Goal: Check status: Check status

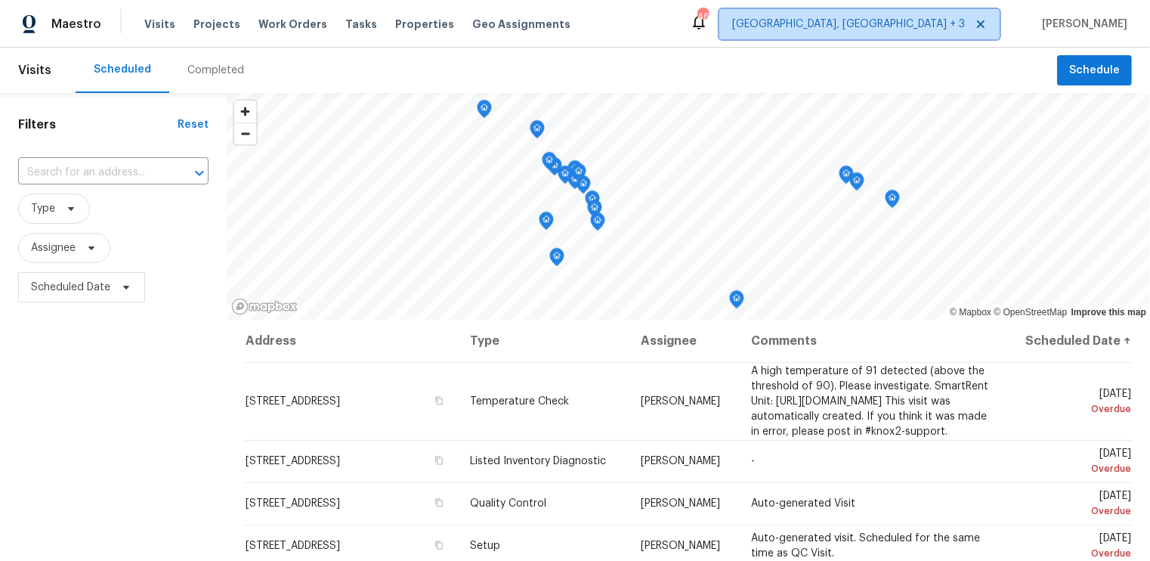
click at [937, 26] on span "[GEOGRAPHIC_DATA], [GEOGRAPHIC_DATA] + 3" at bounding box center [848, 24] width 233 height 15
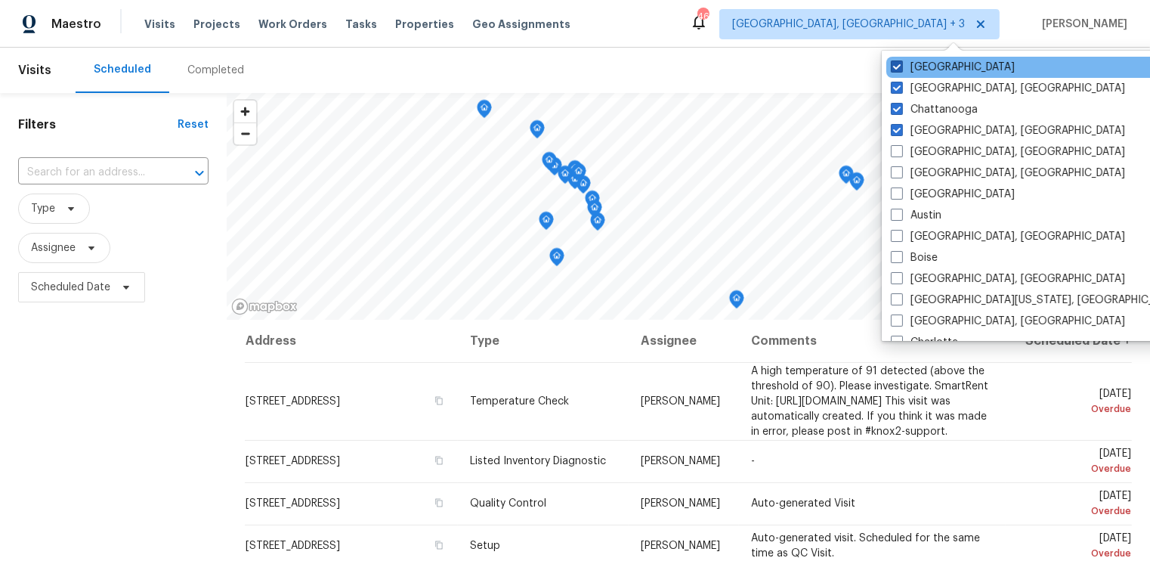
click at [902, 73] on label "[GEOGRAPHIC_DATA]" at bounding box center [953, 67] width 124 height 15
click at [901, 70] on input "[GEOGRAPHIC_DATA]" at bounding box center [896, 65] width 10 height 10
checkbox input "false"
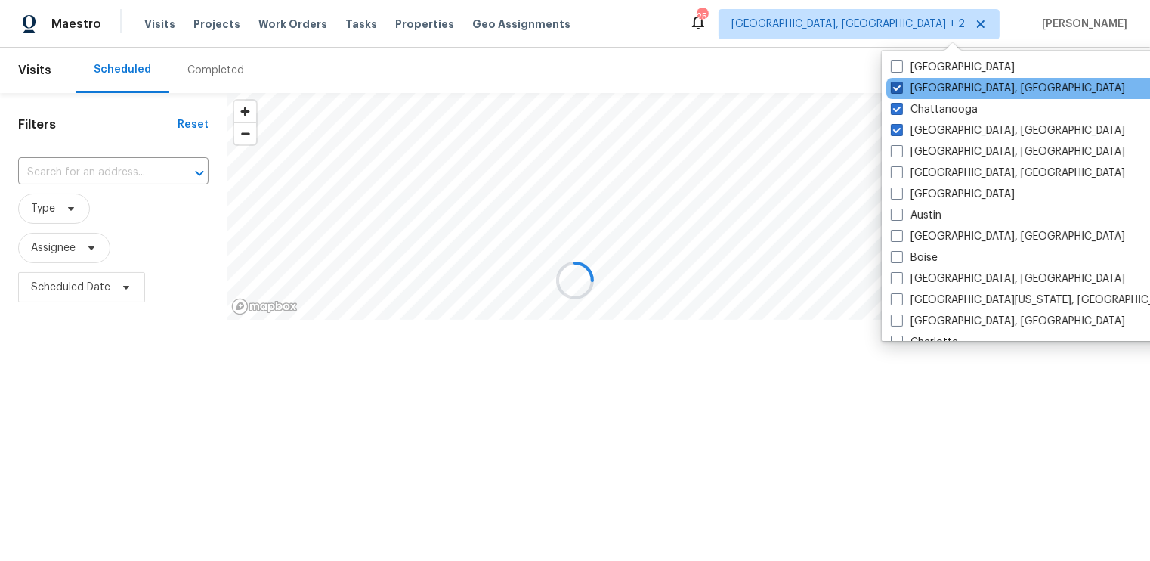
click at [901, 90] on span at bounding box center [897, 88] width 12 height 12
click at [901, 90] on input "[GEOGRAPHIC_DATA], [GEOGRAPHIC_DATA]" at bounding box center [896, 86] width 10 height 10
checkbox input "false"
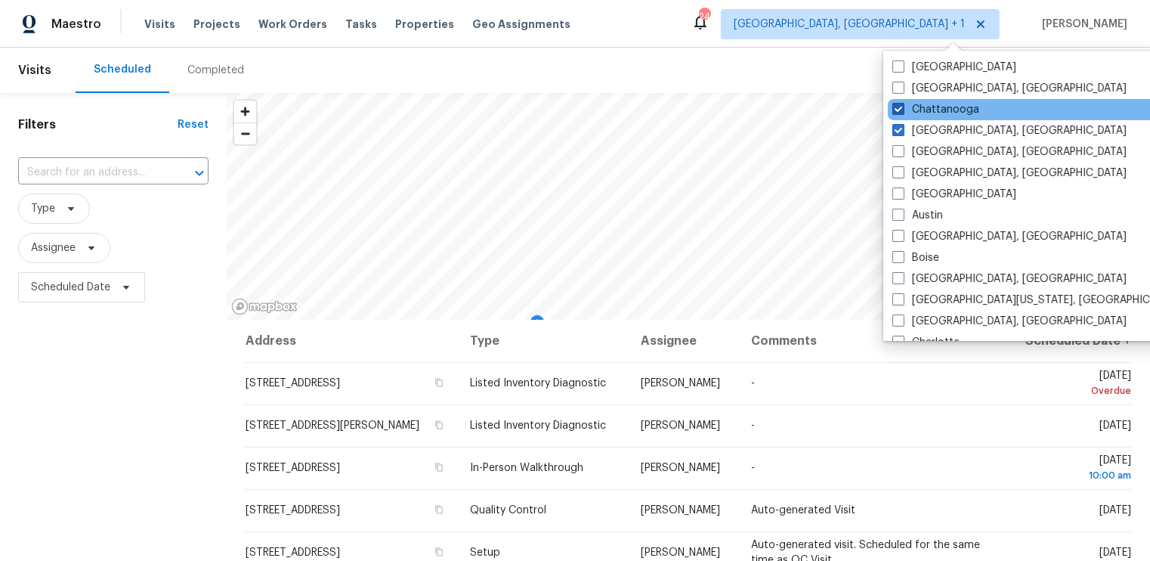
click at [899, 109] on span at bounding box center [898, 109] width 12 height 12
click at [899, 109] on input "Chattanooga" at bounding box center [897, 107] width 10 height 10
checkbox input "false"
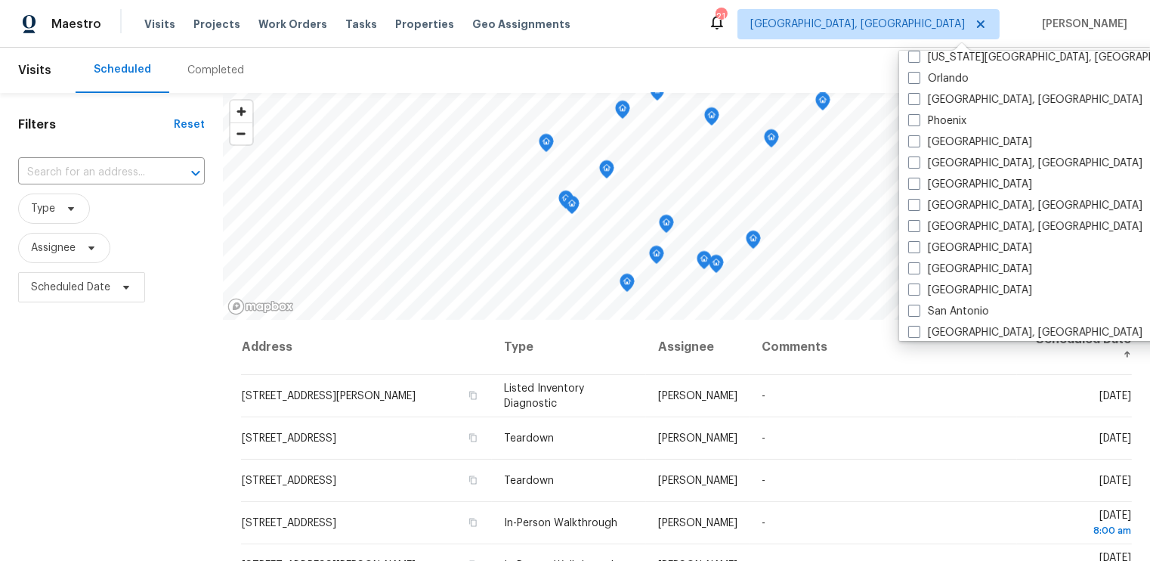
scroll to position [837, 0]
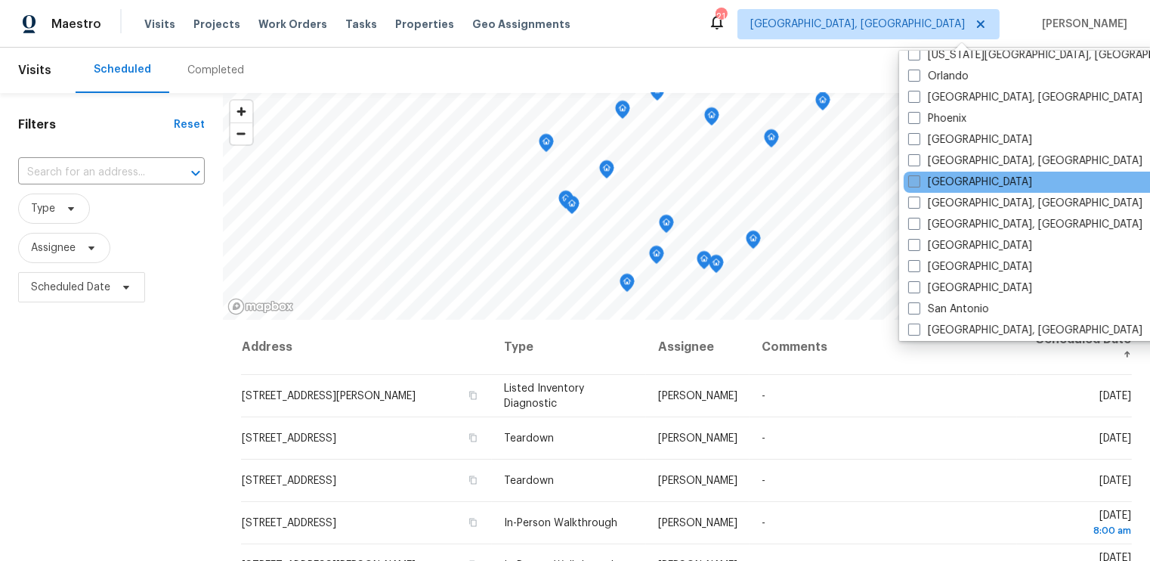
click at [914, 183] on span at bounding box center [914, 181] width 12 height 12
click at [914, 183] on input "[GEOGRAPHIC_DATA]" at bounding box center [913, 180] width 10 height 10
checkbox input "true"
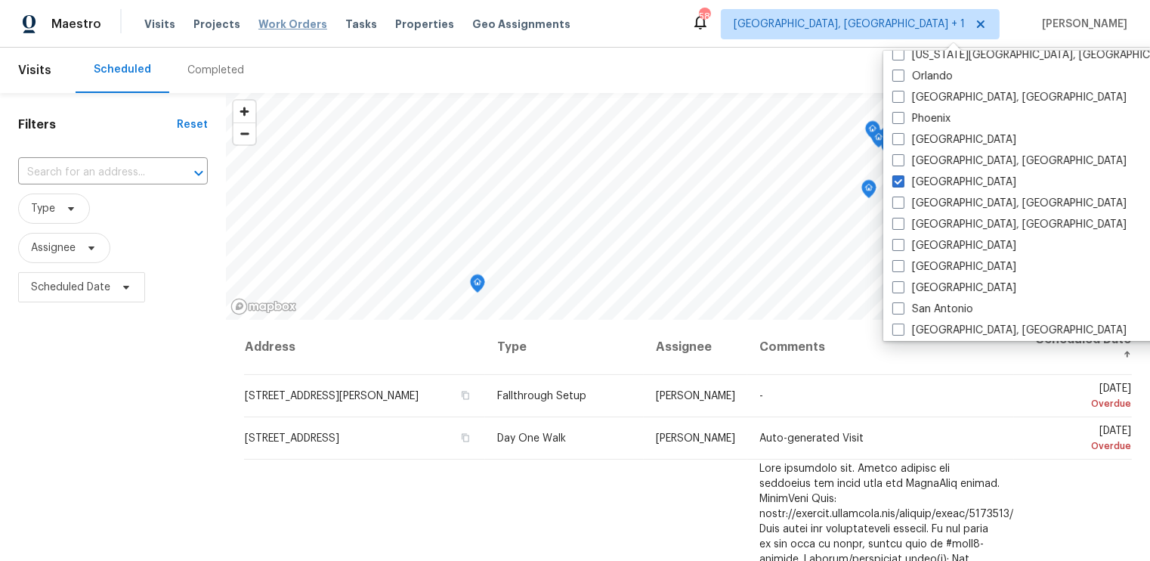
click at [286, 19] on span "Work Orders" at bounding box center [292, 24] width 69 height 15
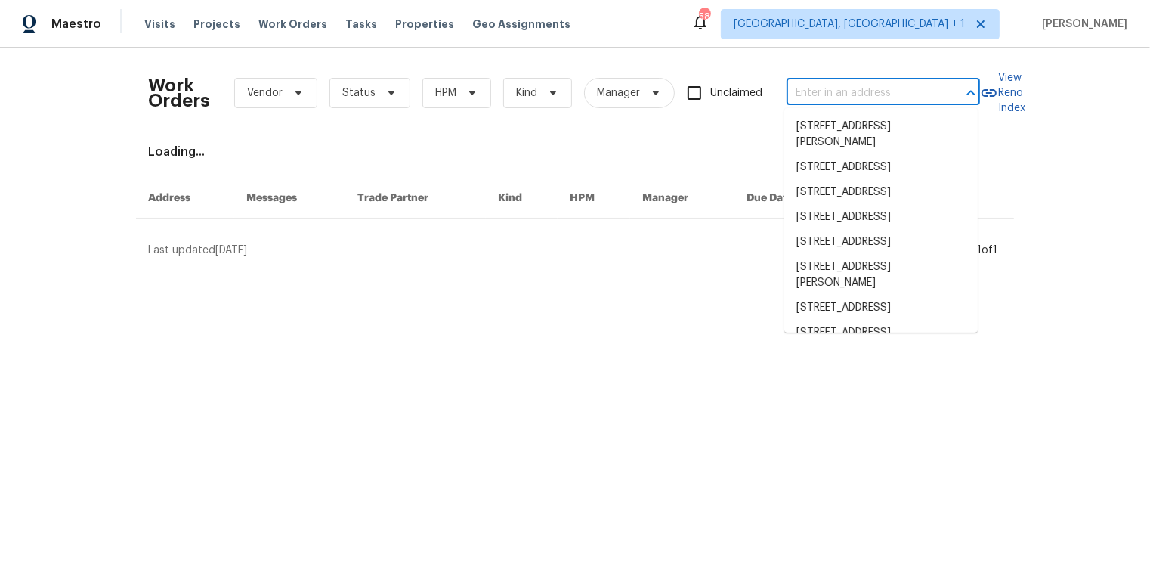
click at [842, 94] on input "text" at bounding box center [861, 93] width 151 height 23
paste input "1432 Quarter Pt"
type input "1432 Quarter Pt"
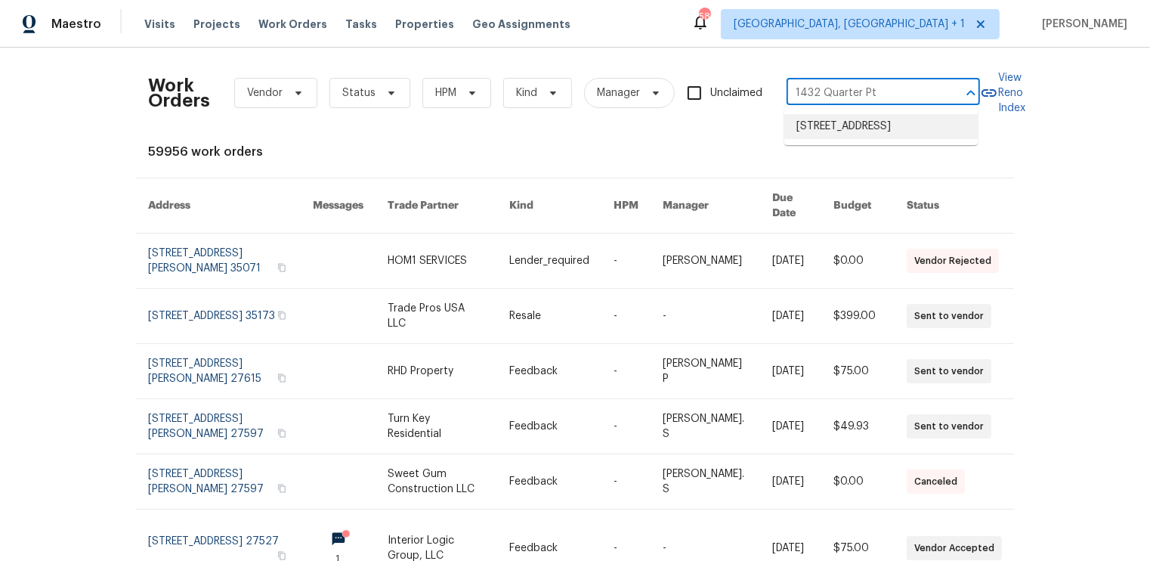
click at [849, 131] on li "[STREET_ADDRESS]" at bounding box center [880, 126] width 193 height 25
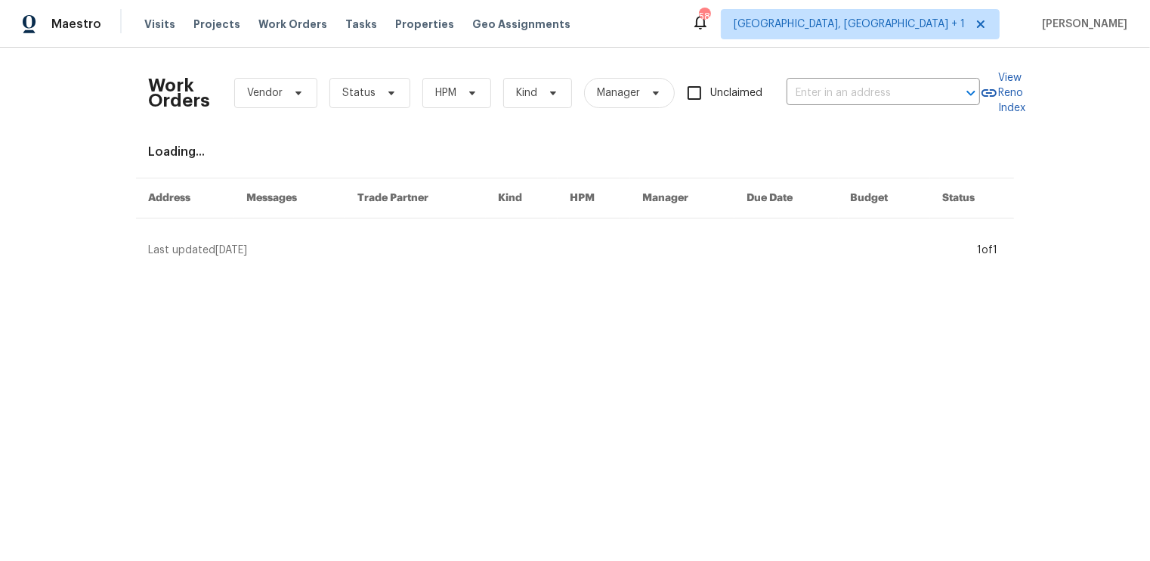
type input "[STREET_ADDRESS]"
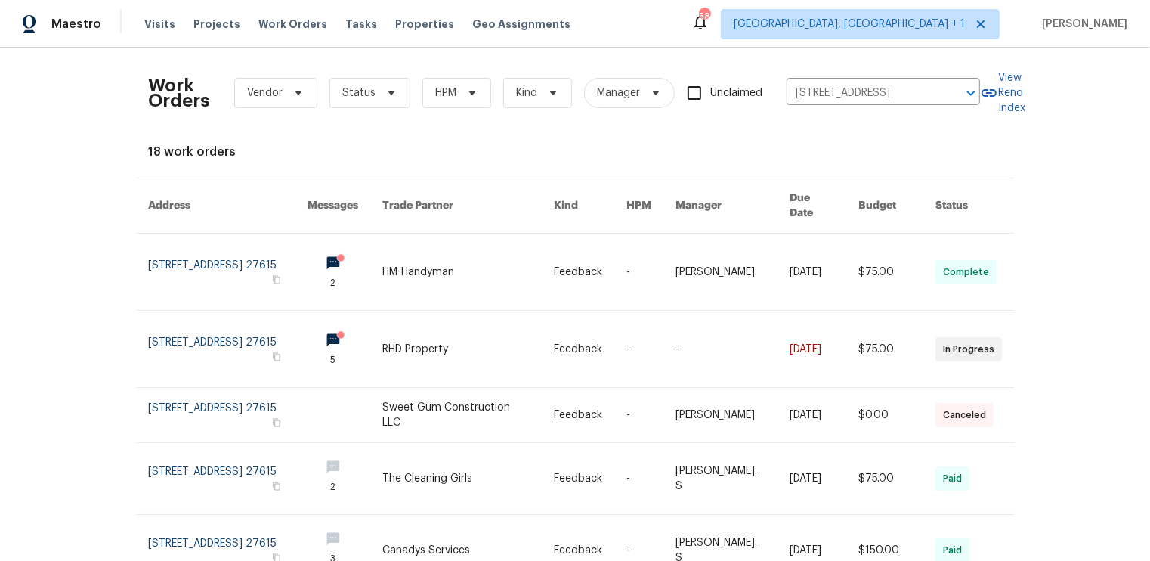
scroll to position [70, 0]
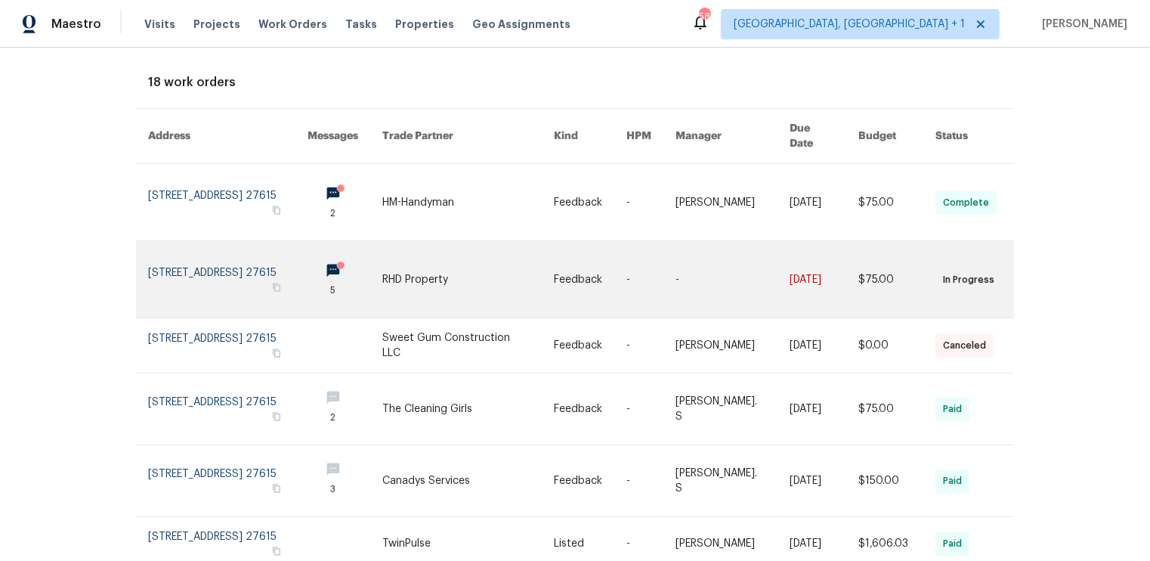
click at [253, 248] on link at bounding box center [227, 279] width 159 height 76
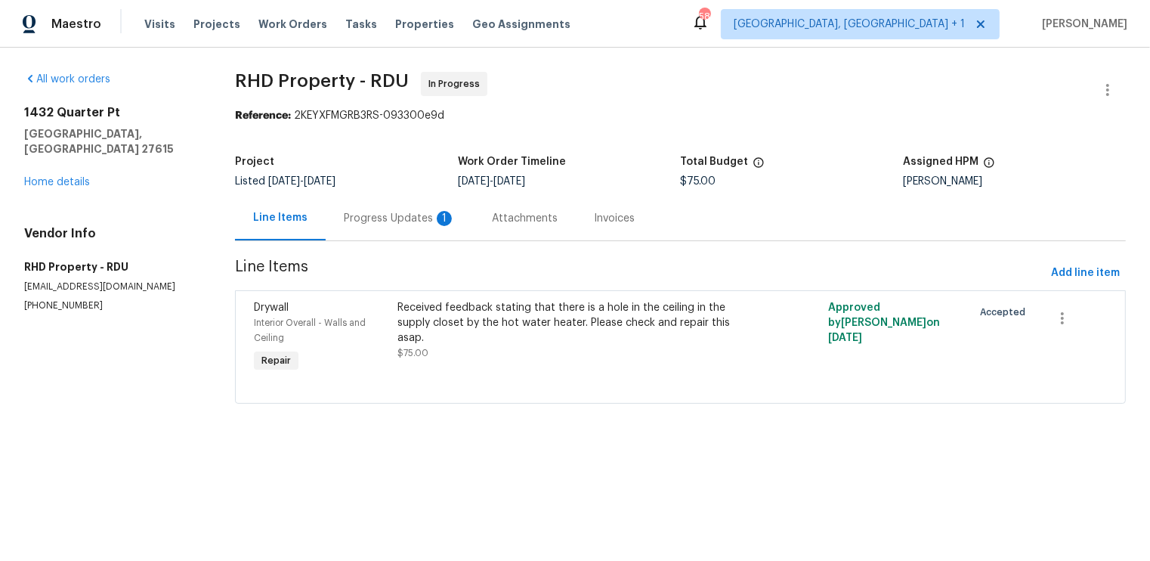
click at [399, 220] on div "Progress Updates 1" at bounding box center [400, 218] width 112 height 15
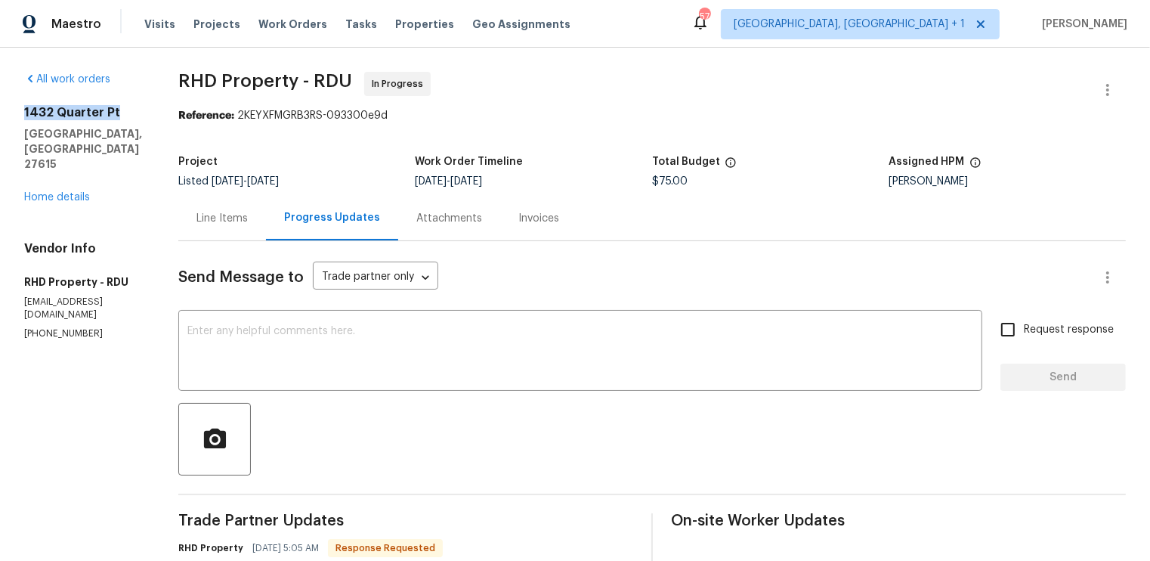
drag, startPoint x: 119, startPoint y: 112, endPoint x: 24, endPoint y: 109, distance: 94.5
click at [24, 109] on h2 "1432 Quarter Pt" at bounding box center [83, 112] width 118 height 15
copy h2 "1432 Quarter Pt"
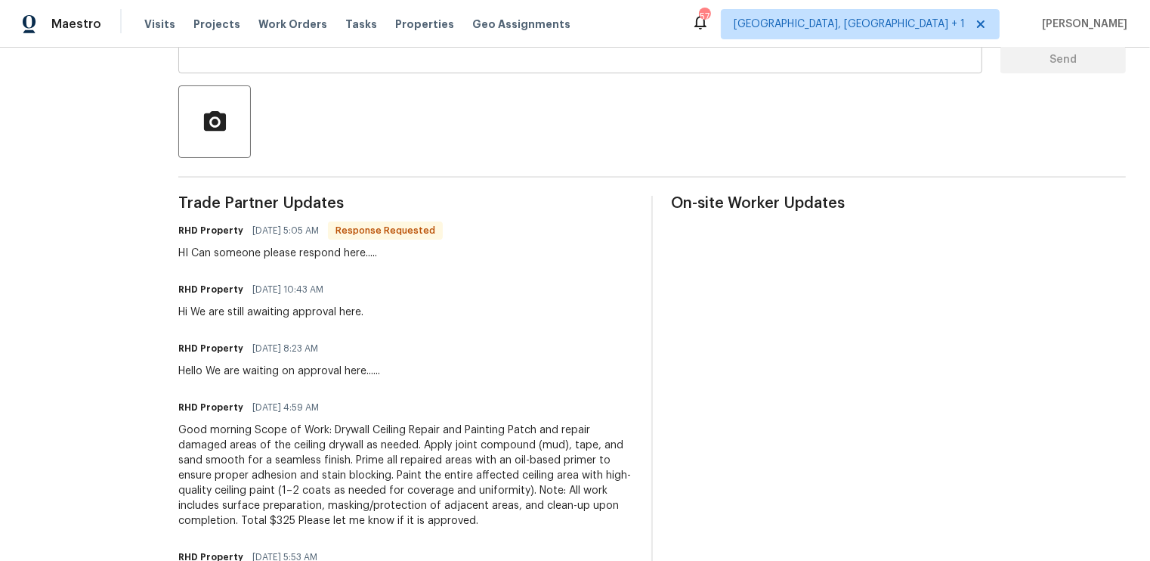
scroll to position [385, 0]
